Goal: Task Accomplishment & Management: Use online tool/utility

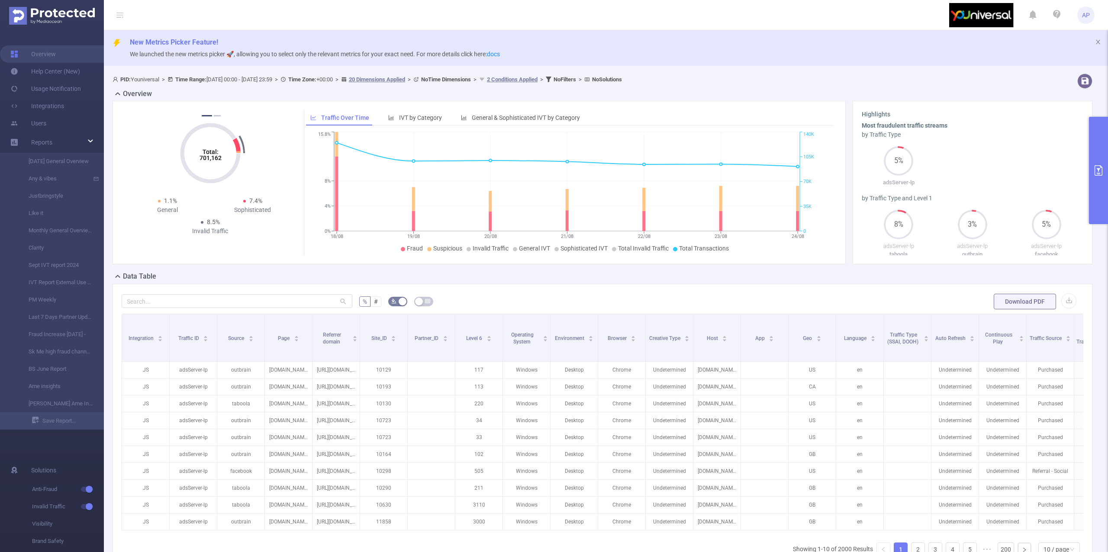
click at [1096, 156] on button "primary" at bounding box center [1098, 170] width 19 height 107
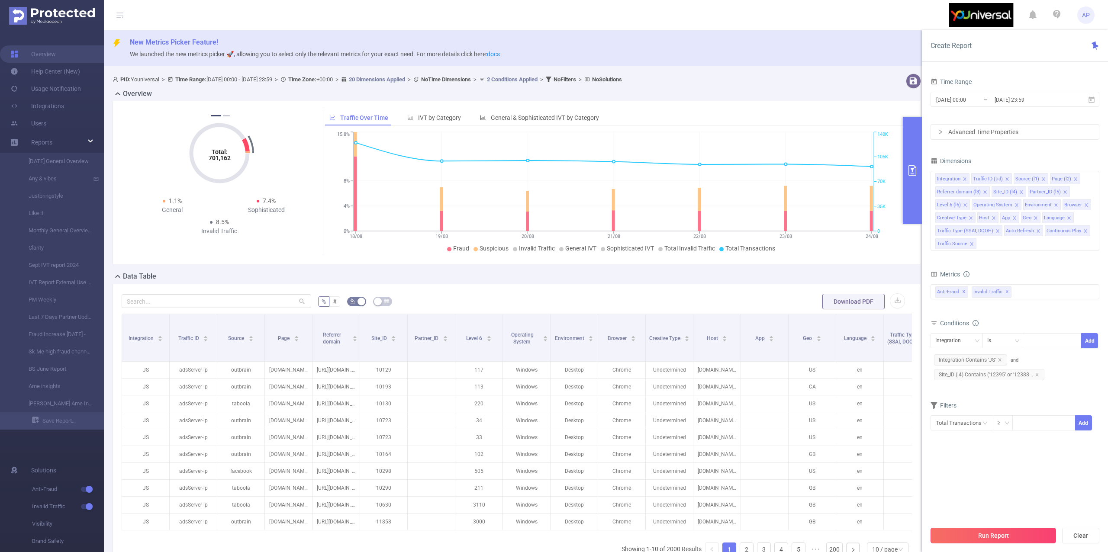
click at [981, 534] on button "Run Report" at bounding box center [994, 536] width 126 height 16
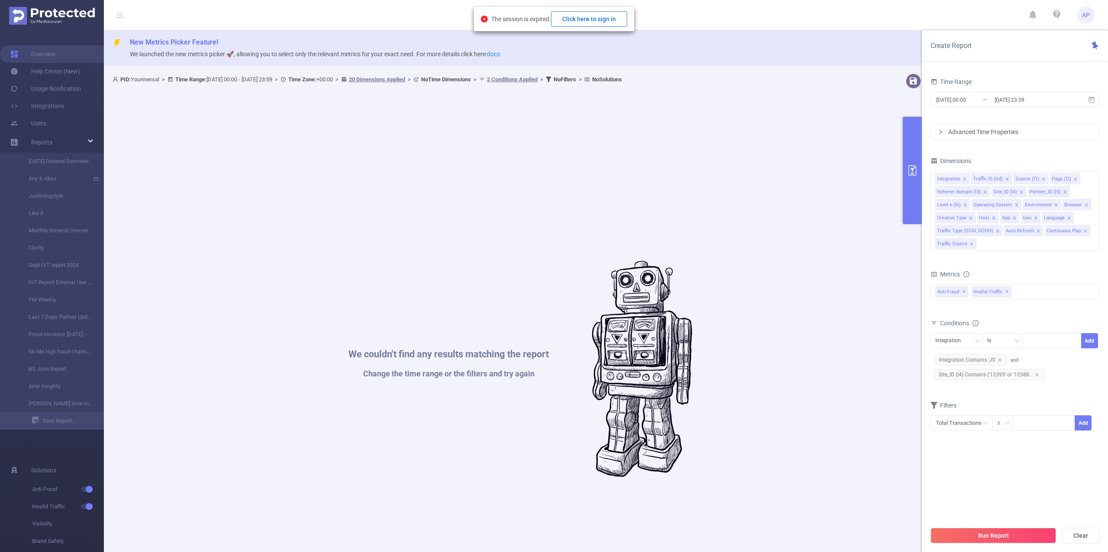
click at [574, 21] on button "Click here to sign in" at bounding box center [589, 19] width 76 height 16
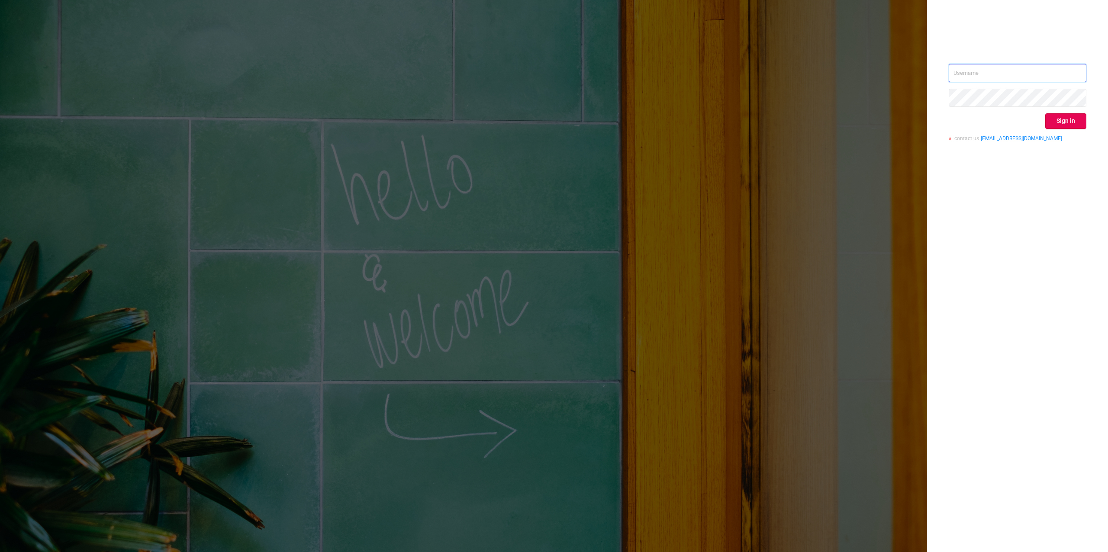
click at [1023, 68] on input "text" at bounding box center [1018, 73] width 138 height 18
click at [1032, 76] on input "text" at bounding box center [1018, 73] width 138 height 18
type input "[PERSON_NAME][EMAIL_ADDRESS][DOMAIN_NAME]"
click at [1079, 118] on button "Sign in" at bounding box center [1065, 121] width 41 height 16
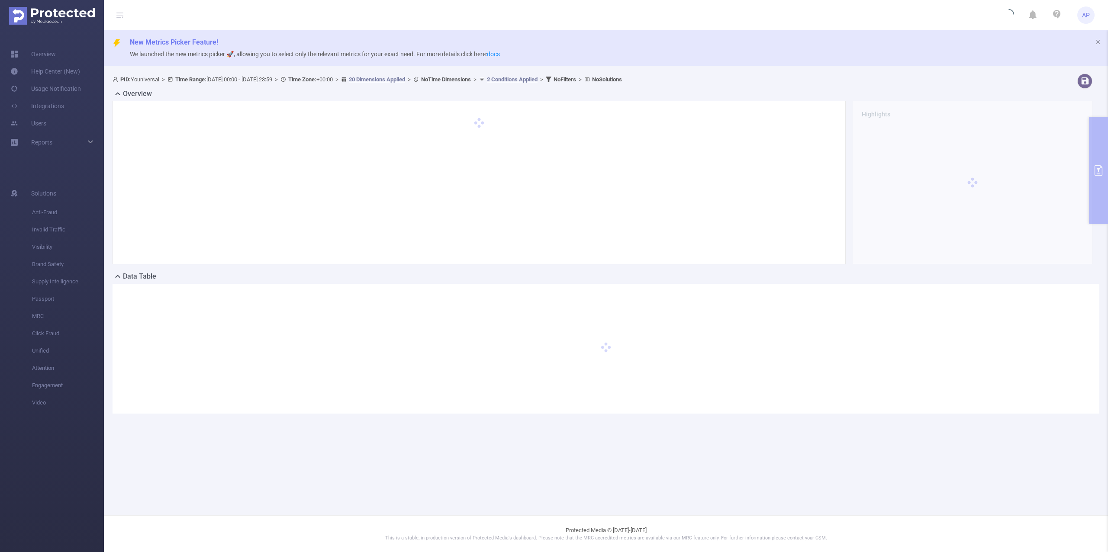
click at [1094, 134] on div "Highlights" at bounding box center [972, 183] width 247 height 164
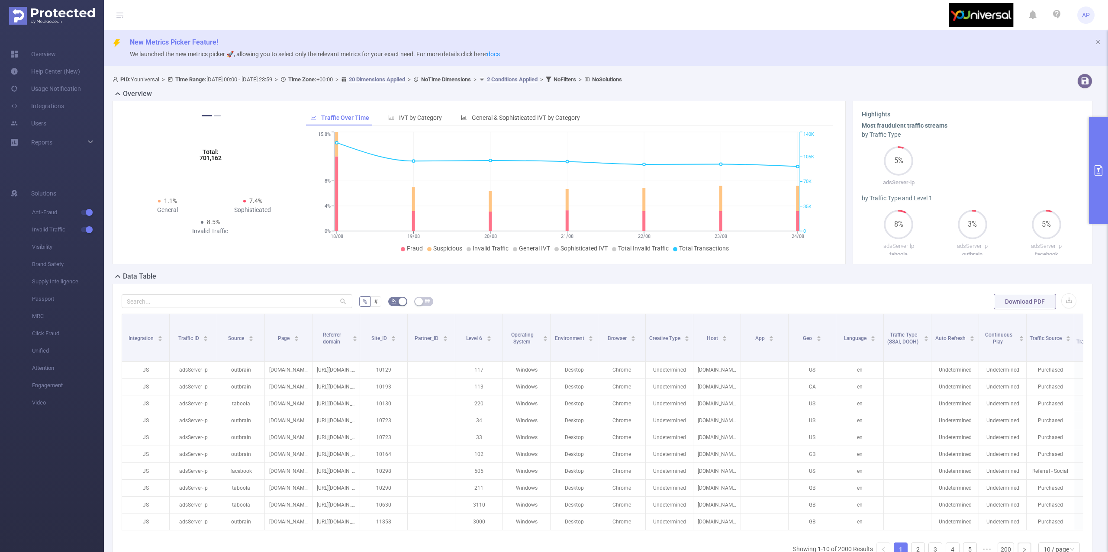
click at [1095, 132] on button "primary" at bounding box center [1098, 170] width 19 height 107
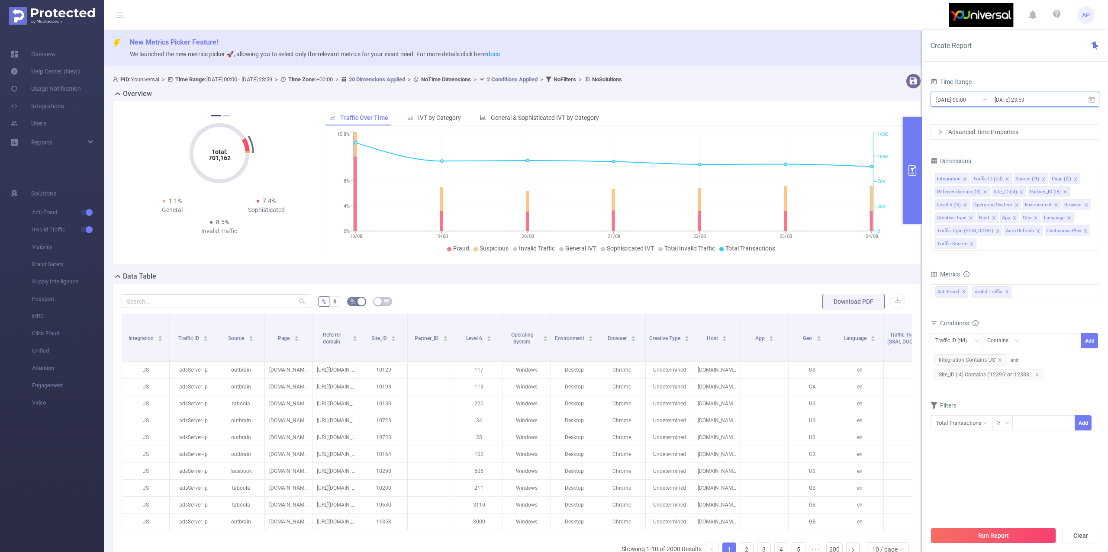
click at [1096, 97] on span "[DATE] 00:00 _ [DATE] 23:59" at bounding box center [1015, 99] width 169 height 15
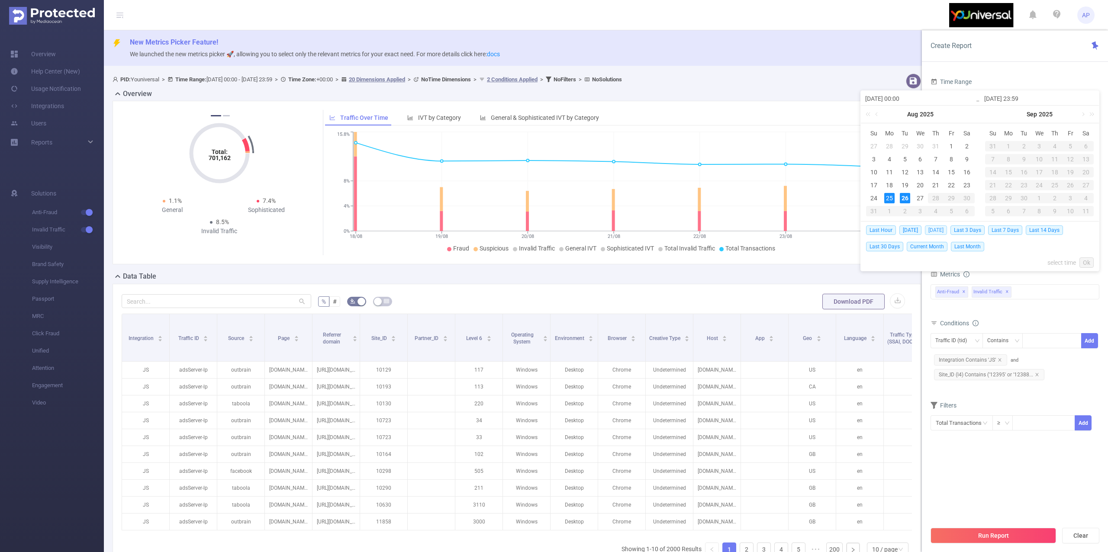
click at [932, 226] on span "[DATE]" at bounding box center [936, 231] width 22 height 10
type input "[DATE] 00:00"
type input "[DATE] 23:59"
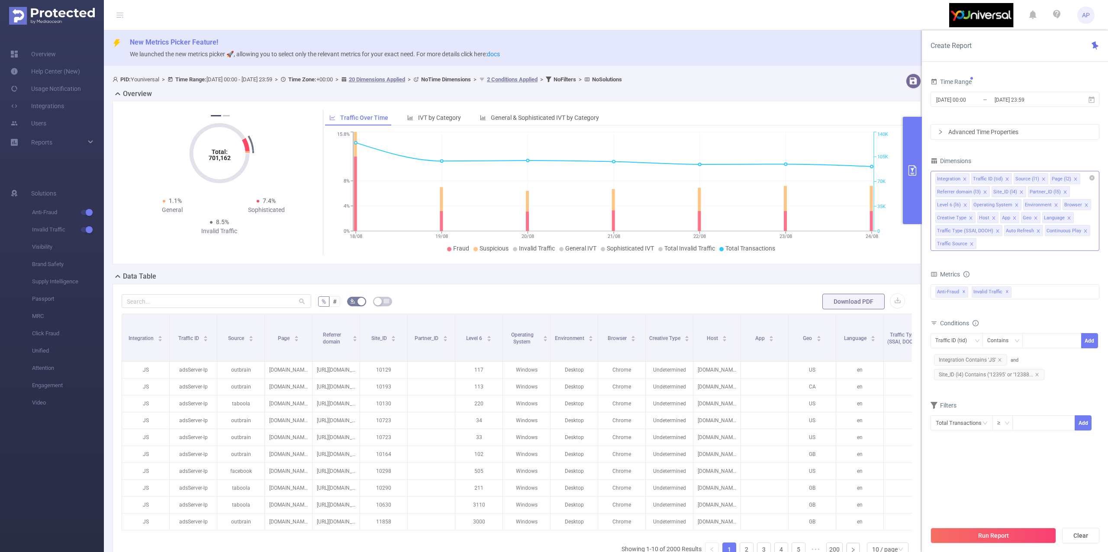
click at [932, 227] on div "Integration Traffic ID (tid) Source (l1) Page (l2) Referrer domain (l3) Site_ID…" at bounding box center [1015, 211] width 169 height 80
click at [1081, 99] on span "[DATE] 00:00 _ [DATE] 23:59" at bounding box center [1015, 99] width 169 height 15
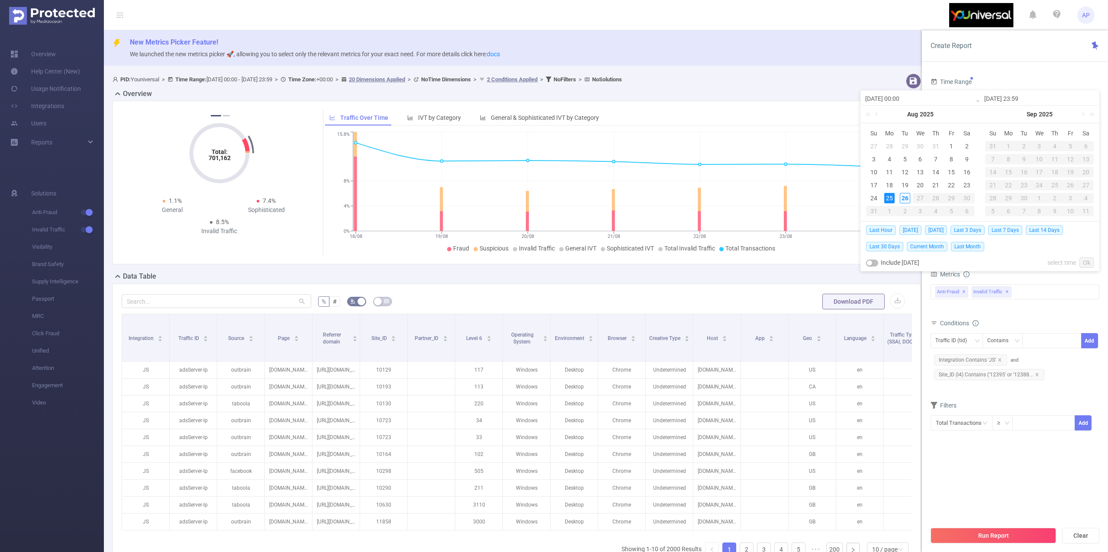
click at [1090, 101] on input "[DATE] 23:59" at bounding box center [1039, 99] width 110 height 10
click at [934, 228] on span "[DATE]" at bounding box center [936, 231] width 22 height 10
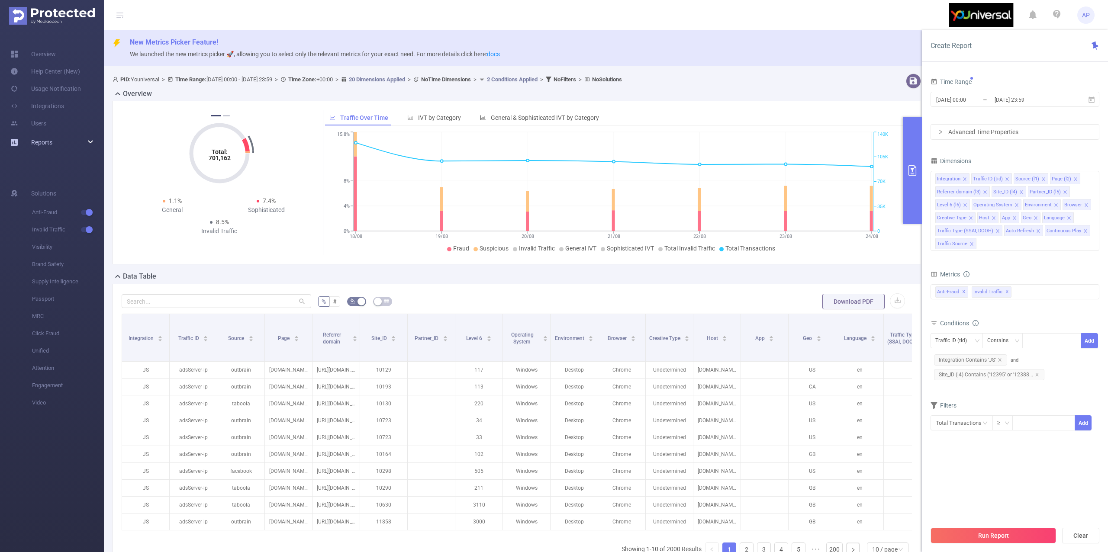
click at [52, 135] on div "Reports" at bounding box center [52, 142] width 104 height 17
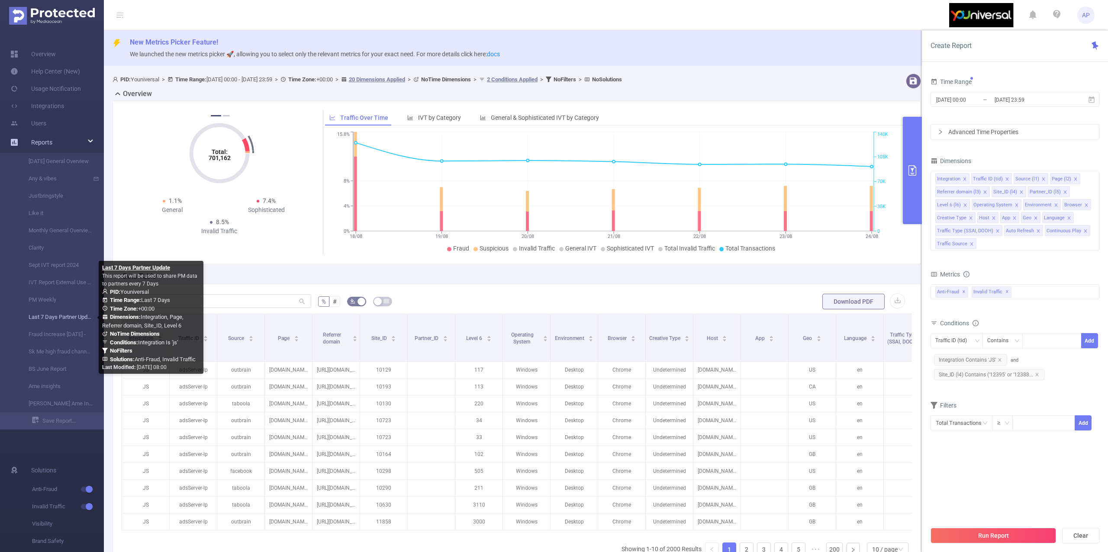
click at [63, 313] on link "Last 7 Days Partner Update" at bounding box center [55, 317] width 76 height 17
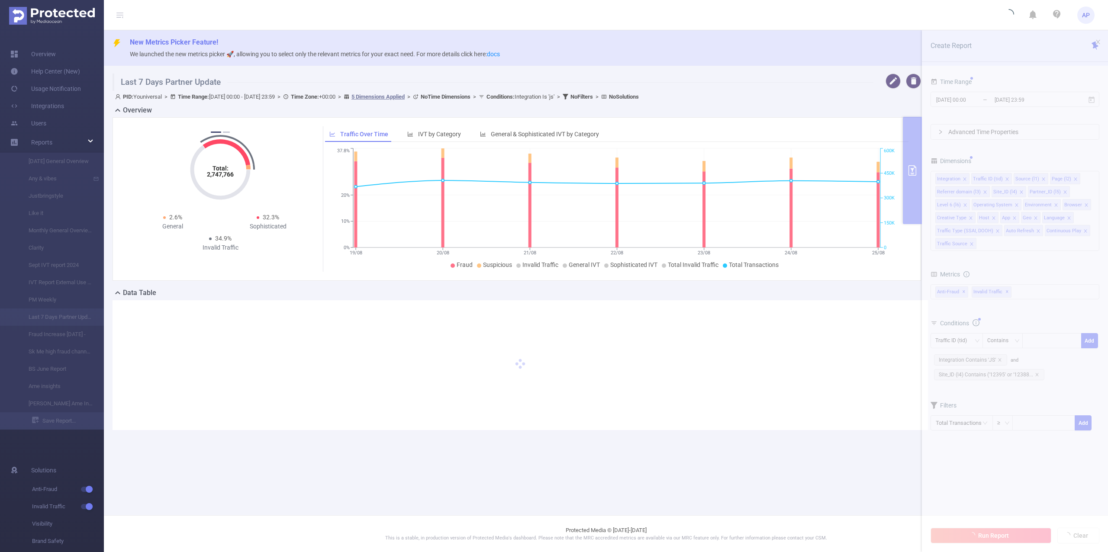
type input "[DATE] 00:00"
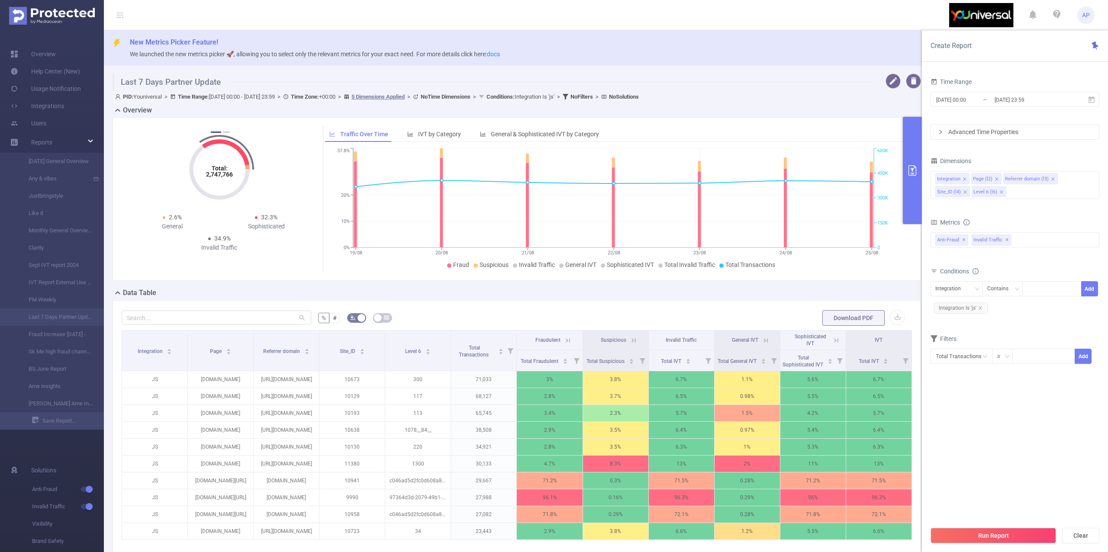
click at [961, 281] on div "Integration Contains Add Integration Is 'js'" at bounding box center [1015, 299] width 169 height 39
click at [961, 291] on div "Integration" at bounding box center [951, 289] width 32 height 14
click at [948, 349] on li "Site_ID (l4)" at bounding box center [963, 349] width 64 height 14
drag, startPoint x: 1017, startPoint y: 290, endPoint x: 1010, endPoint y: 288, distance: 7.0
click at [1016, 290] on icon "icon: down" at bounding box center [1016, 289] width 5 height 5
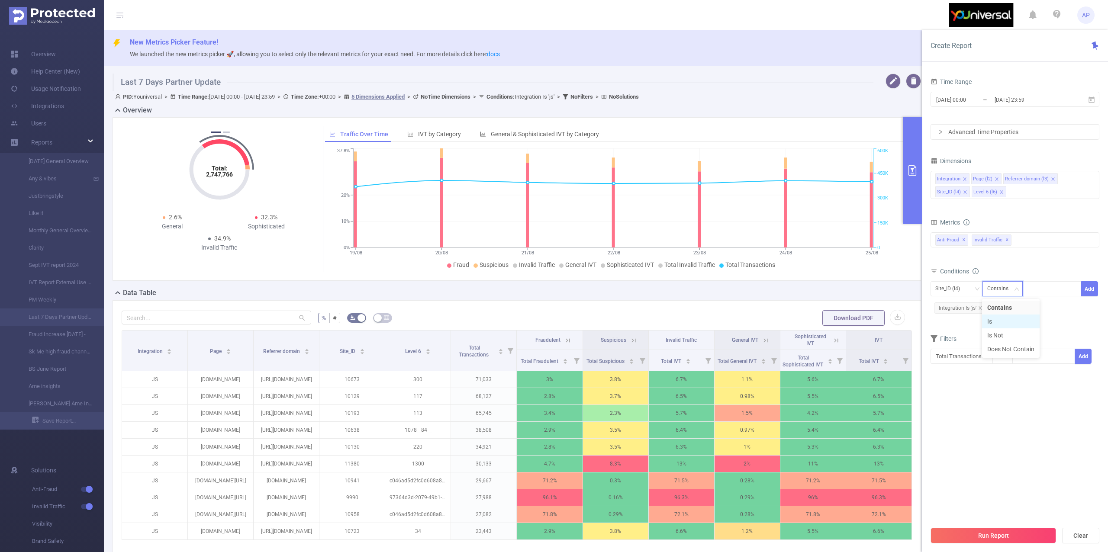
click at [1007, 324] on li "Is" at bounding box center [1011, 322] width 58 height 14
click at [1045, 289] on div at bounding box center [1052, 289] width 50 height 14
type input "11229"
click at [1035, 311] on li "11229" at bounding box center [1052, 308] width 59 height 14
click at [1082, 293] on button "Add" at bounding box center [1089, 288] width 17 height 15
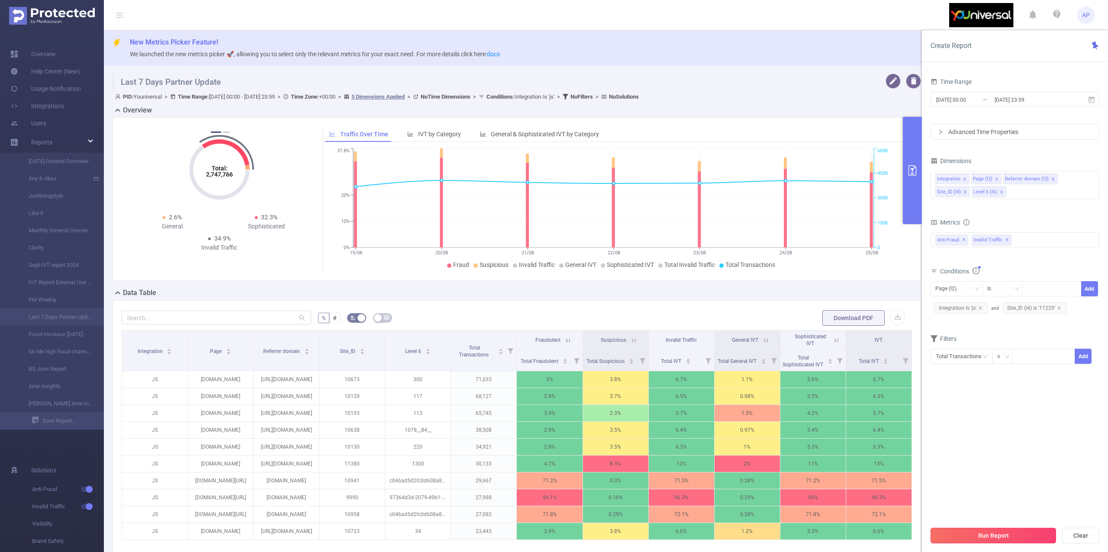
click at [972, 532] on button "Run Report" at bounding box center [994, 536] width 126 height 16
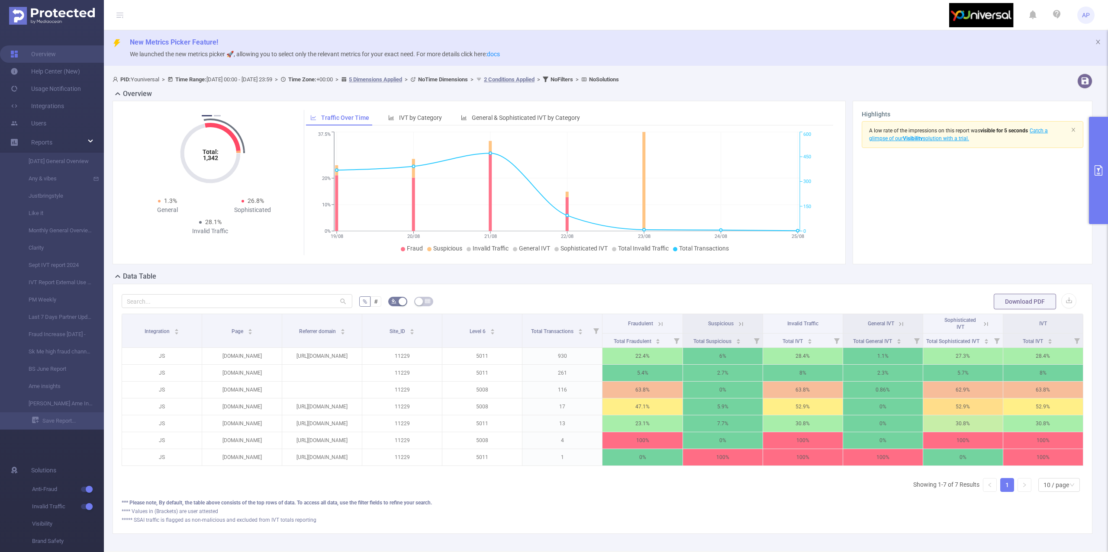
click at [1100, 184] on button "primary" at bounding box center [1098, 170] width 19 height 107
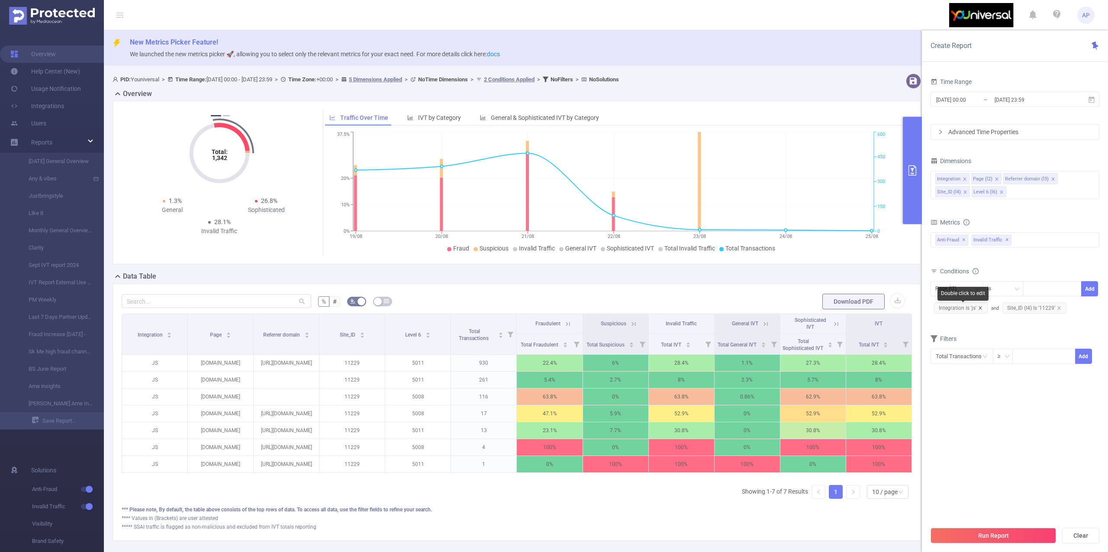
click at [979, 308] on icon "icon: close" at bounding box center [980, 307] width 3 height 3
click at [1054, 181] on icon "icon: close" at bounding box center [1053, 179] width 4 height 4
click at [1069, 177] on icon "icon: close" at bounding box center [1070, 179] width 4 height 4
click at [995, 179] on icon "icon: close" at bounding box center [997, 179] width 4 height 4
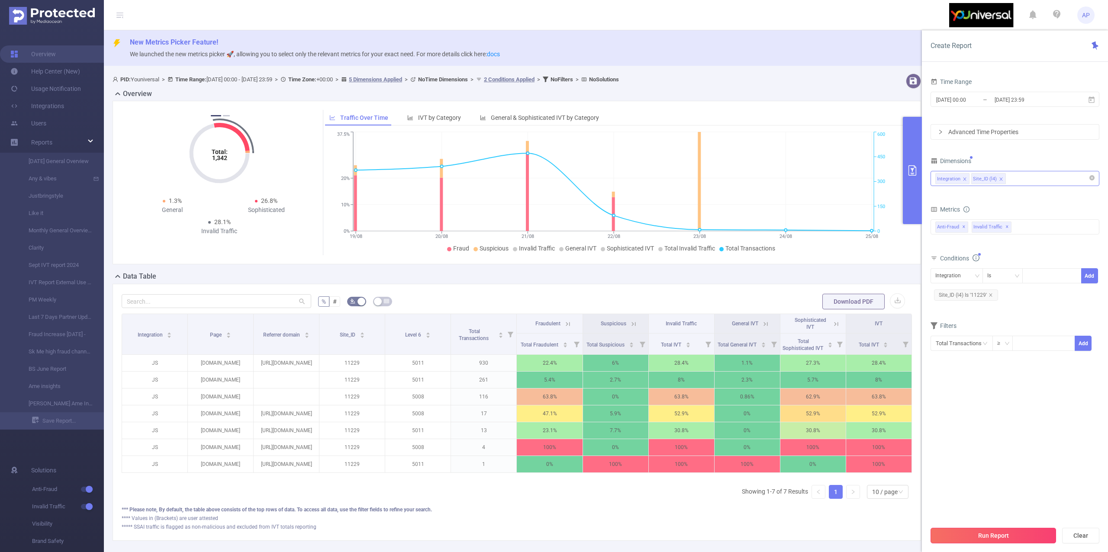
click at [984, 540] on button "Run Report" at bounding box center [994, 536] width 126 height 16
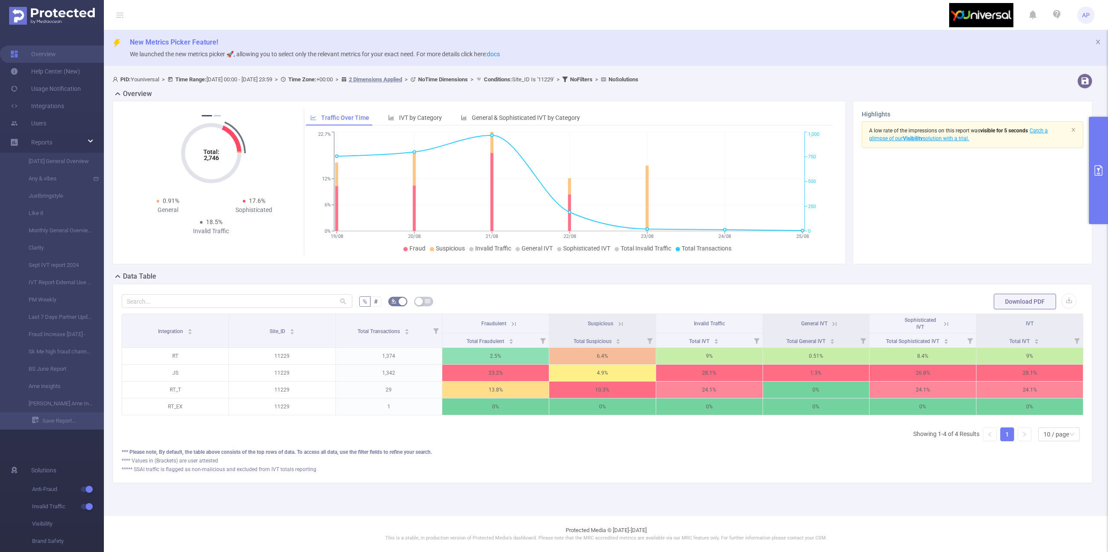
click at [1097, 145] on button "primary" at bounding box center [1098, 170] width 19 height 107
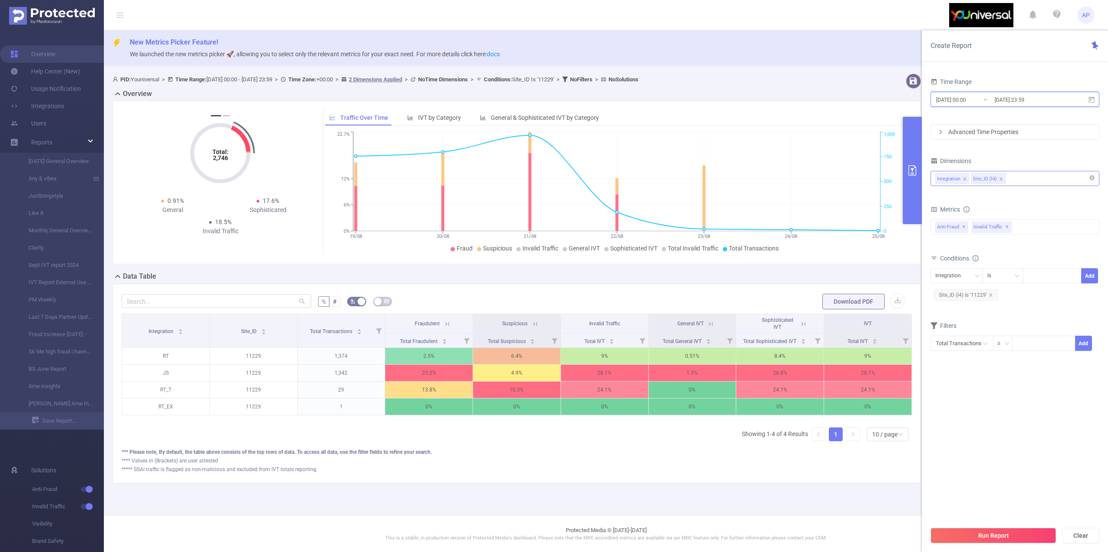
click at [1098, 104] on span "[DATE] 00:00 _ [DATE] 23:59" at bounding box center [1015, 99] width 169 height 15
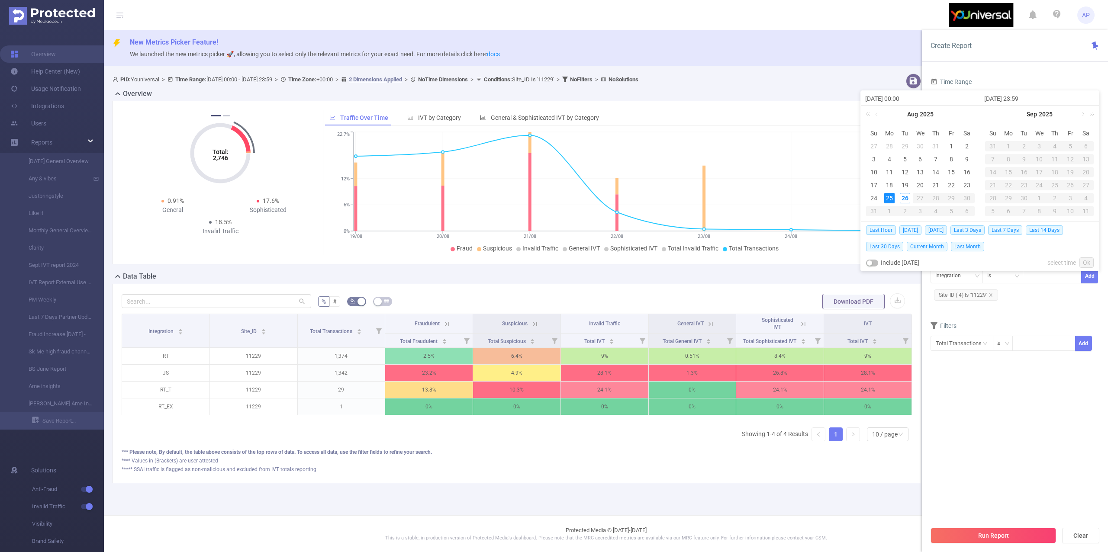
click at [1094, 104] on div "[DATE] 23:59" at bounding box center [1039, 98] width 119 height 15
click at [940, 229] on span "[DATE]" at bounding box center [936, 231] width 22 height 10
type input "[DATE] 00:00"
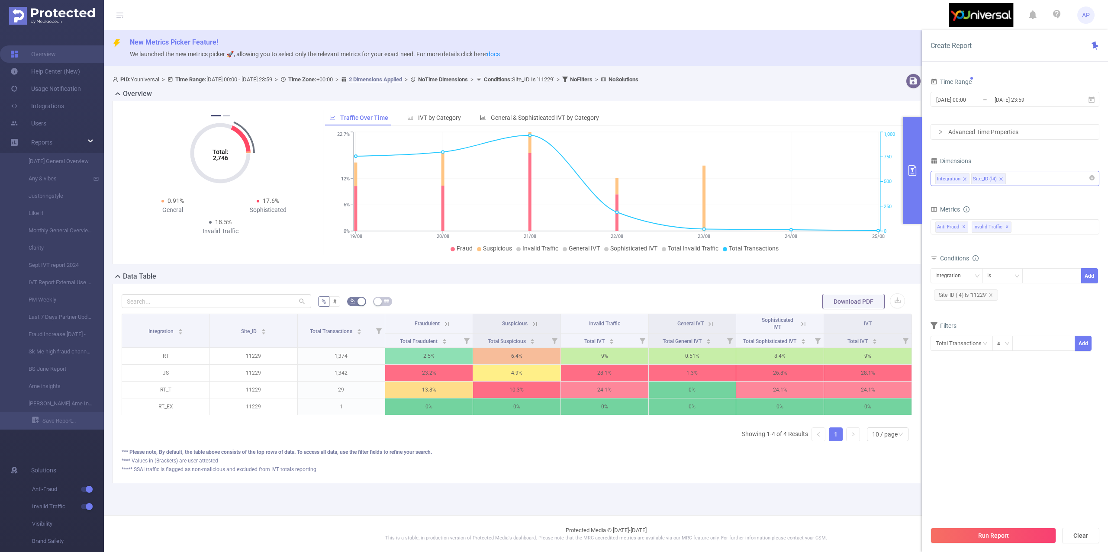
click at [1010, 545] on div "Run Report Clear" at bounding box center [1015, 535] width 186 height 33
click at [1014, 538] on button "Run Report" at bounding box center [994, 536] width 126 height 16
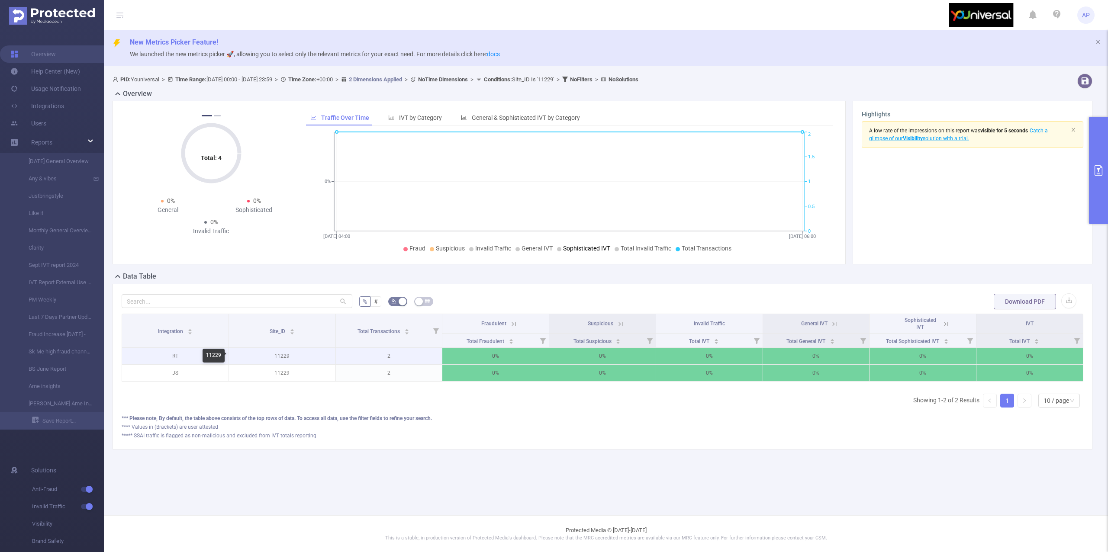
click at [286, 355] on p "11229" at bounding box center [282, 356] width 106 height 16
copy p "11229"
click at [1100, 184] on button "primary" at bounding box center [1098, 170] width 19 height 107
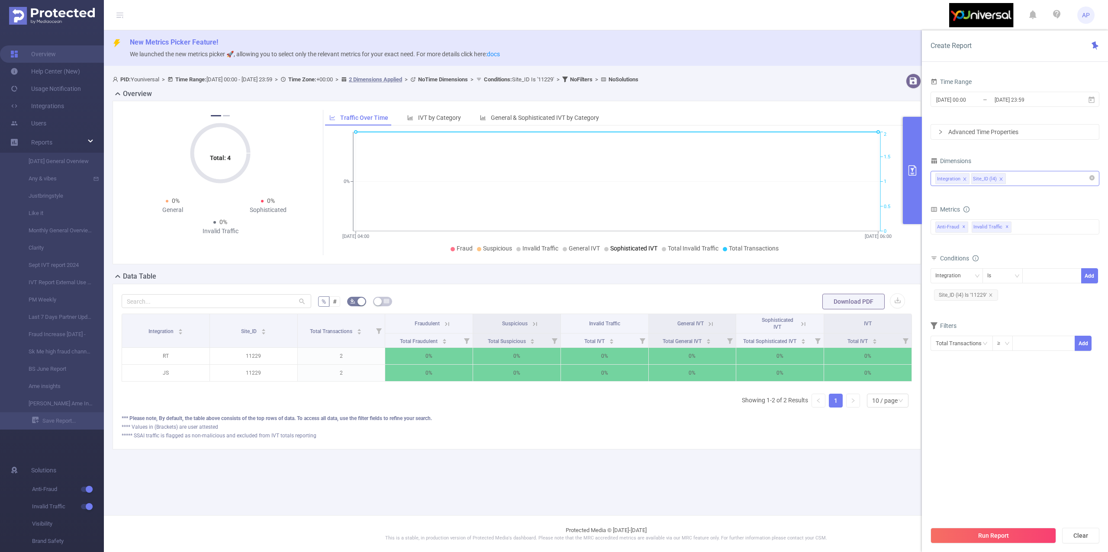
click at [835, 272] on div "Data Table" at bounding box center [521, 277] width 816 height 12
